Goal: Navigation & Orientation: Go to known website

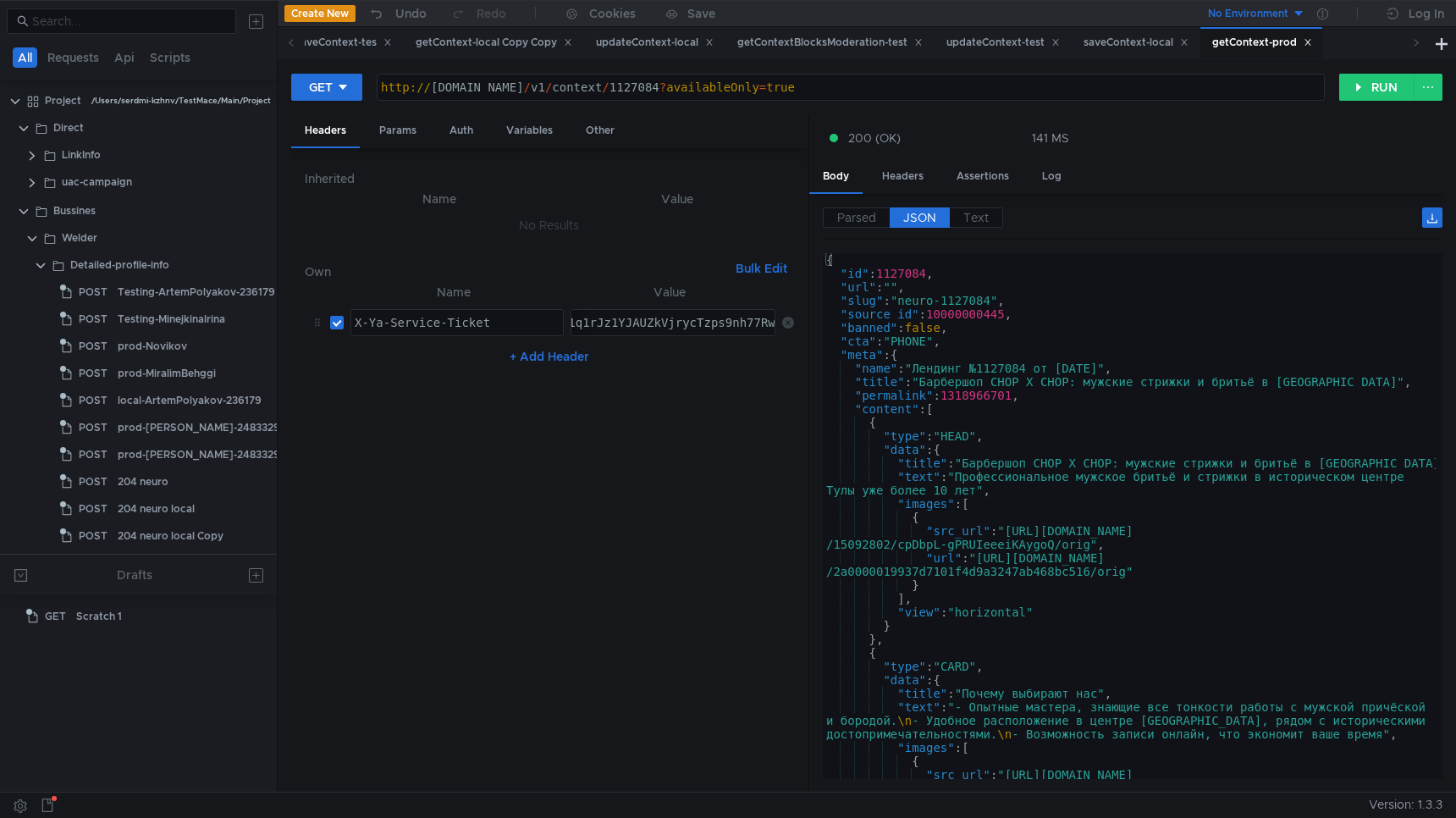
scroll to position [447, 0]
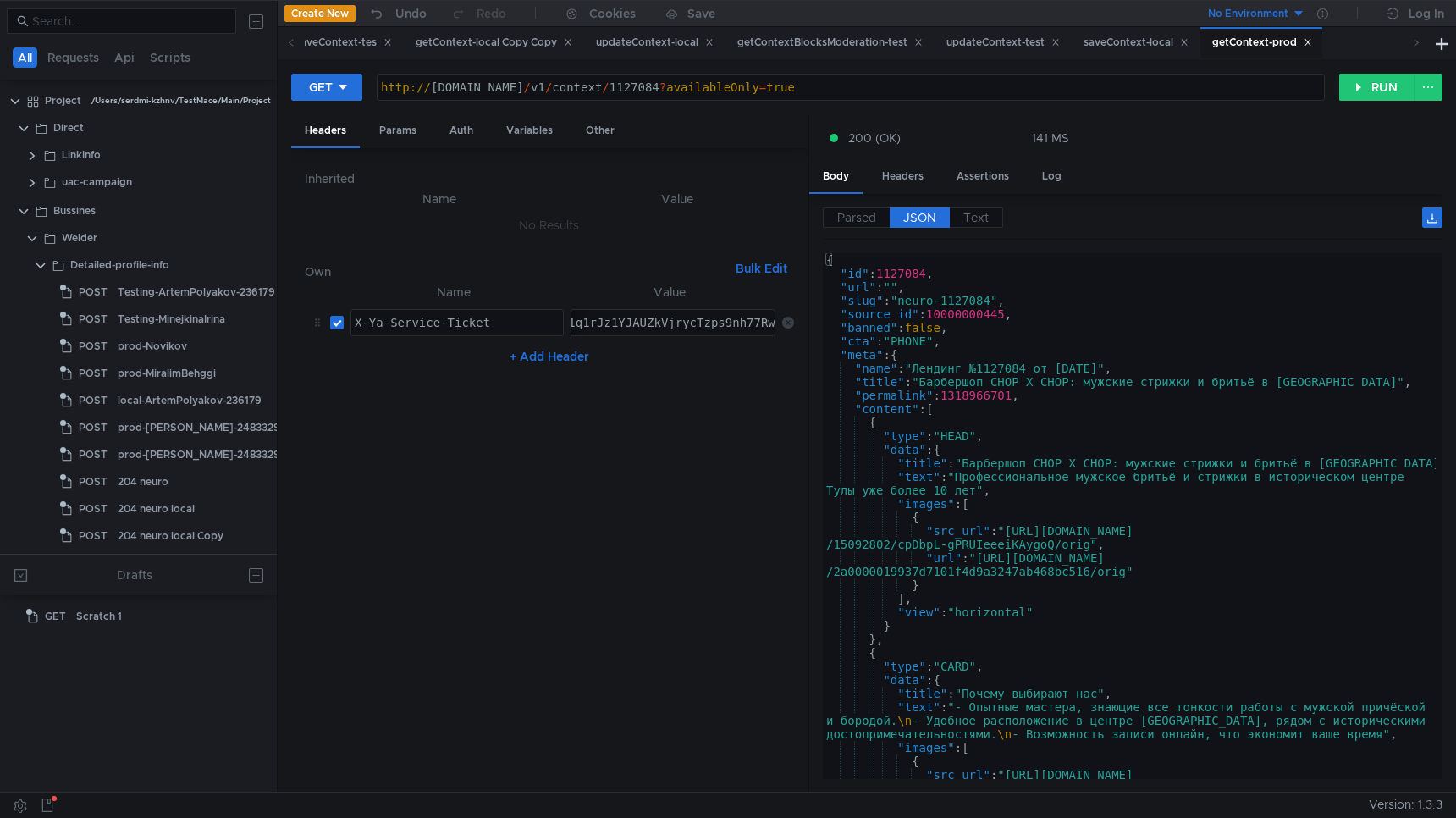
scroll to position [447, 0]
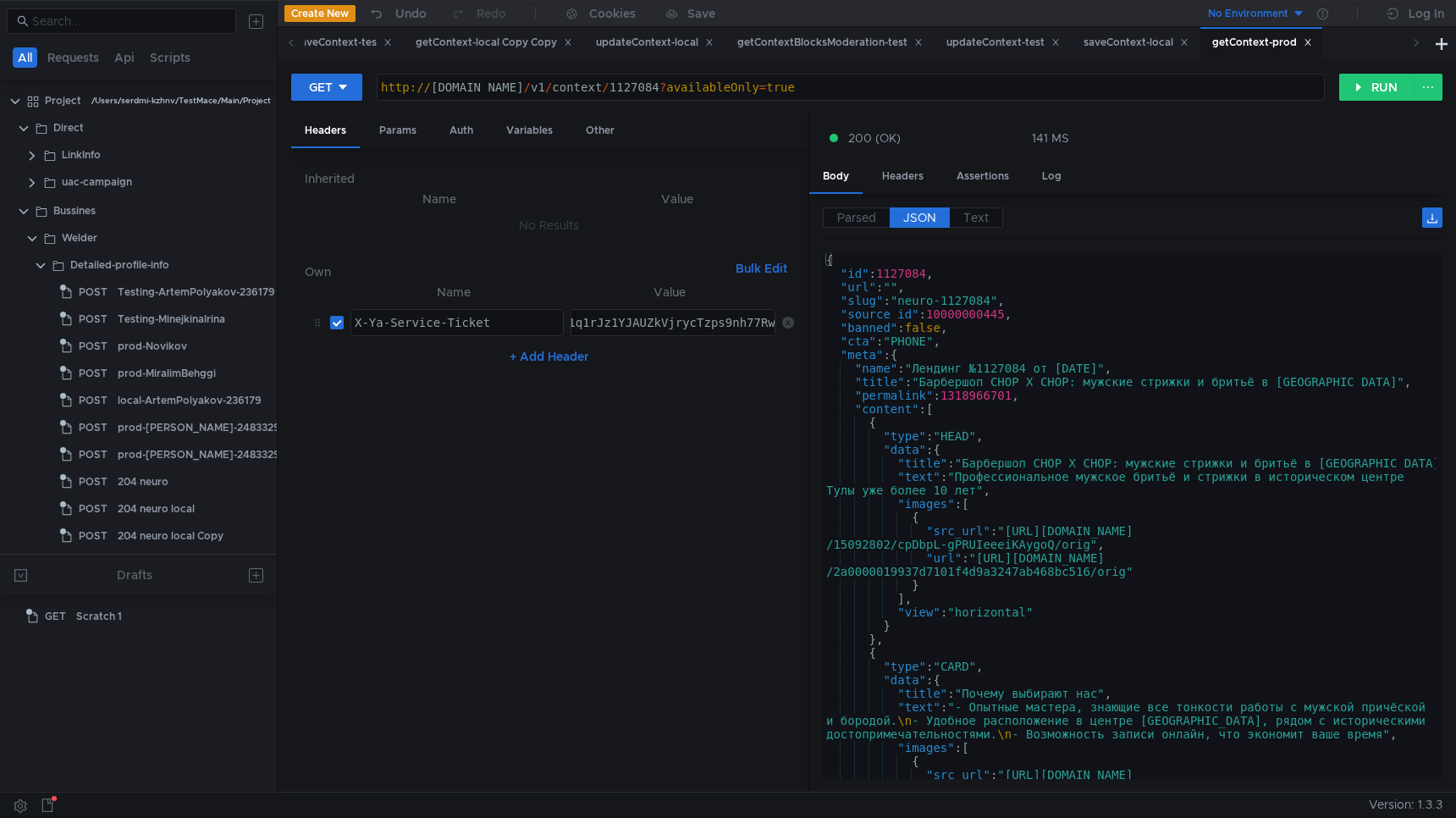
scroll to position [447, 0]
